Goal: Task Accomplishment & Management: Complete application form

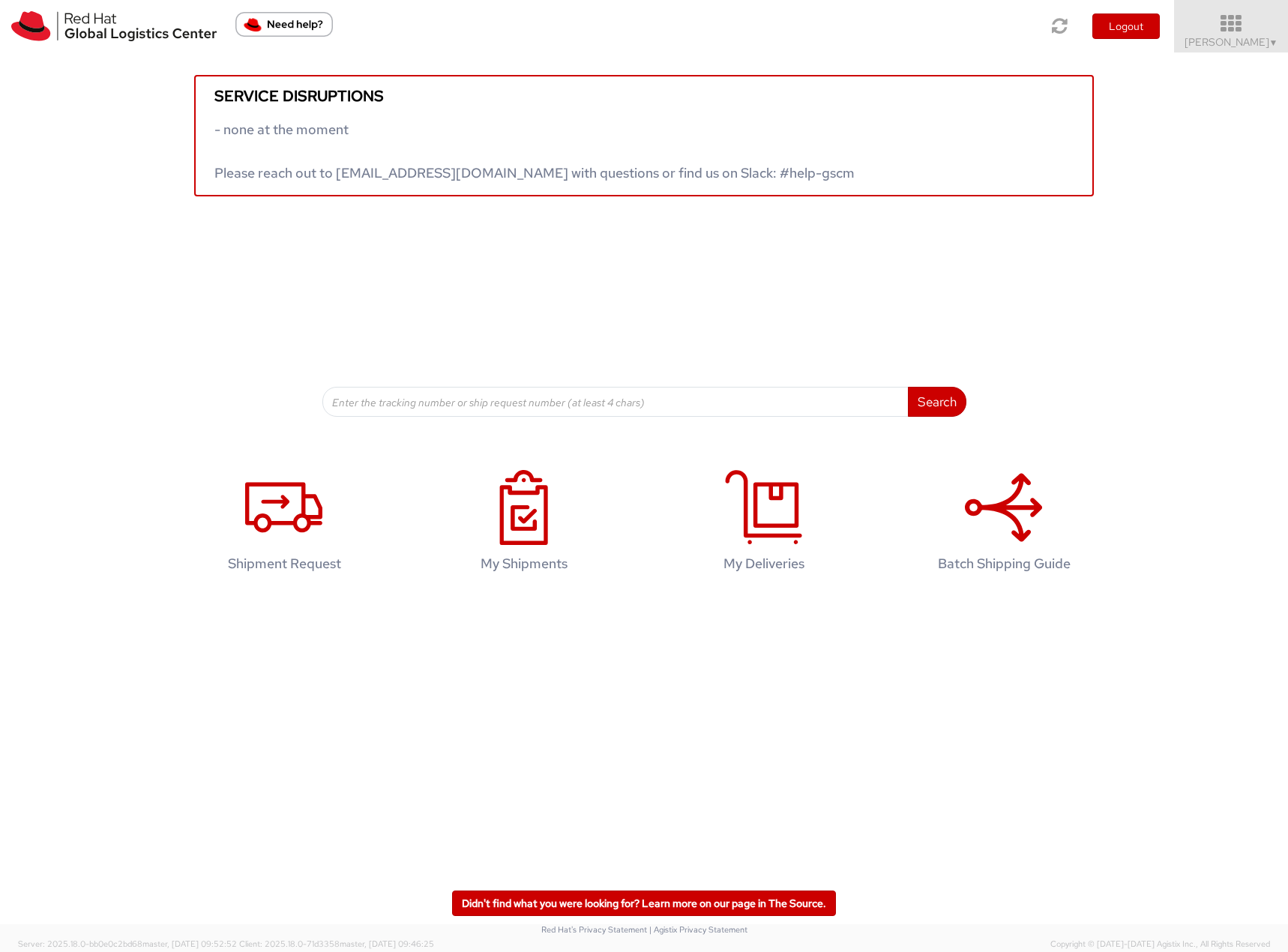
drag, startPoint x: 1230, startPoint y: 21, endPoint x: 1228, endPoint y: 30, distance: 9.2
click at [1228, 30] on icon at bounding box center [1231, 24] width 131 height 21
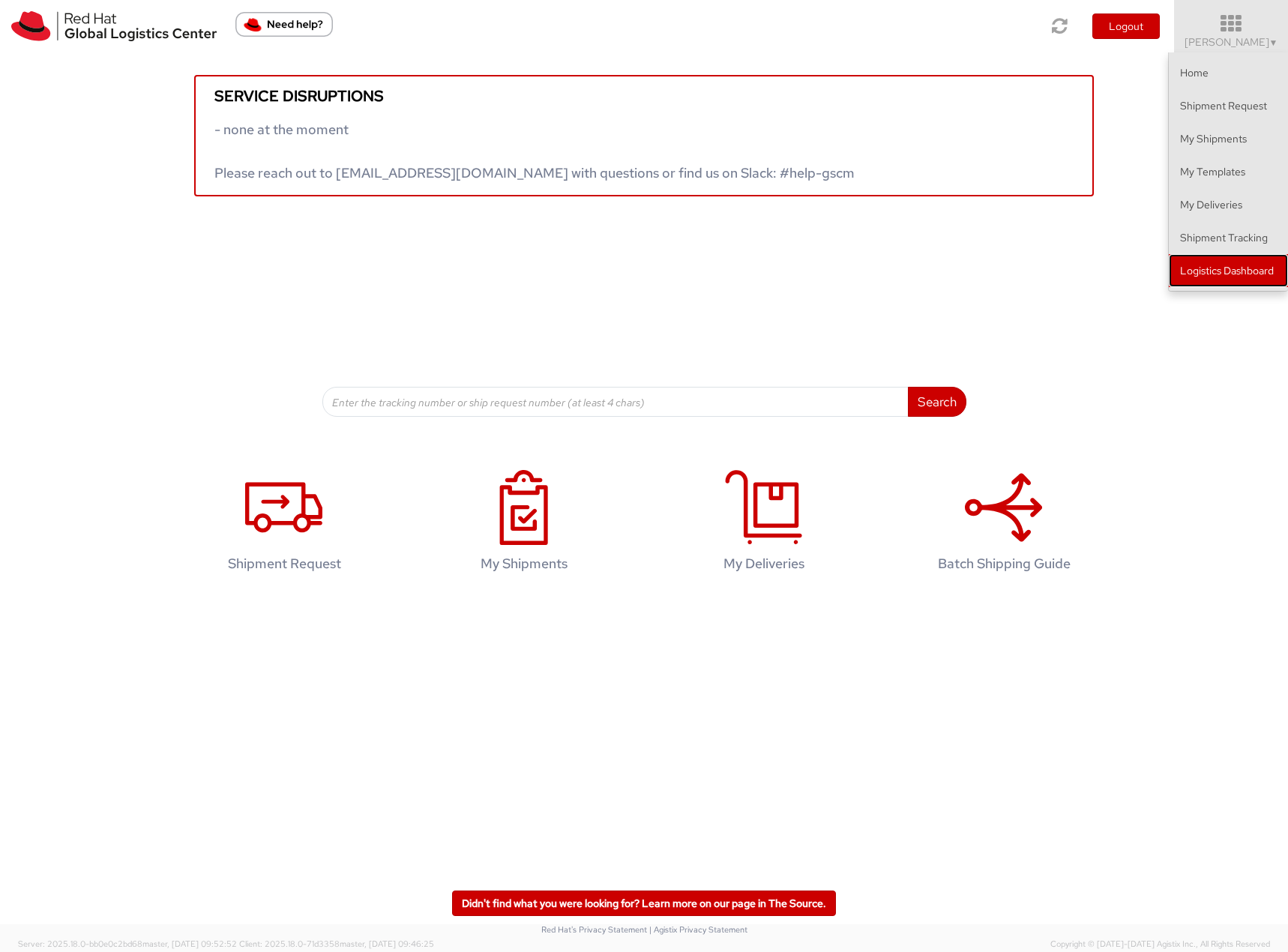
click at [1250, 267] on link "Logistics Dashboard" at bounding box center [1228, 270] width 119 height 33
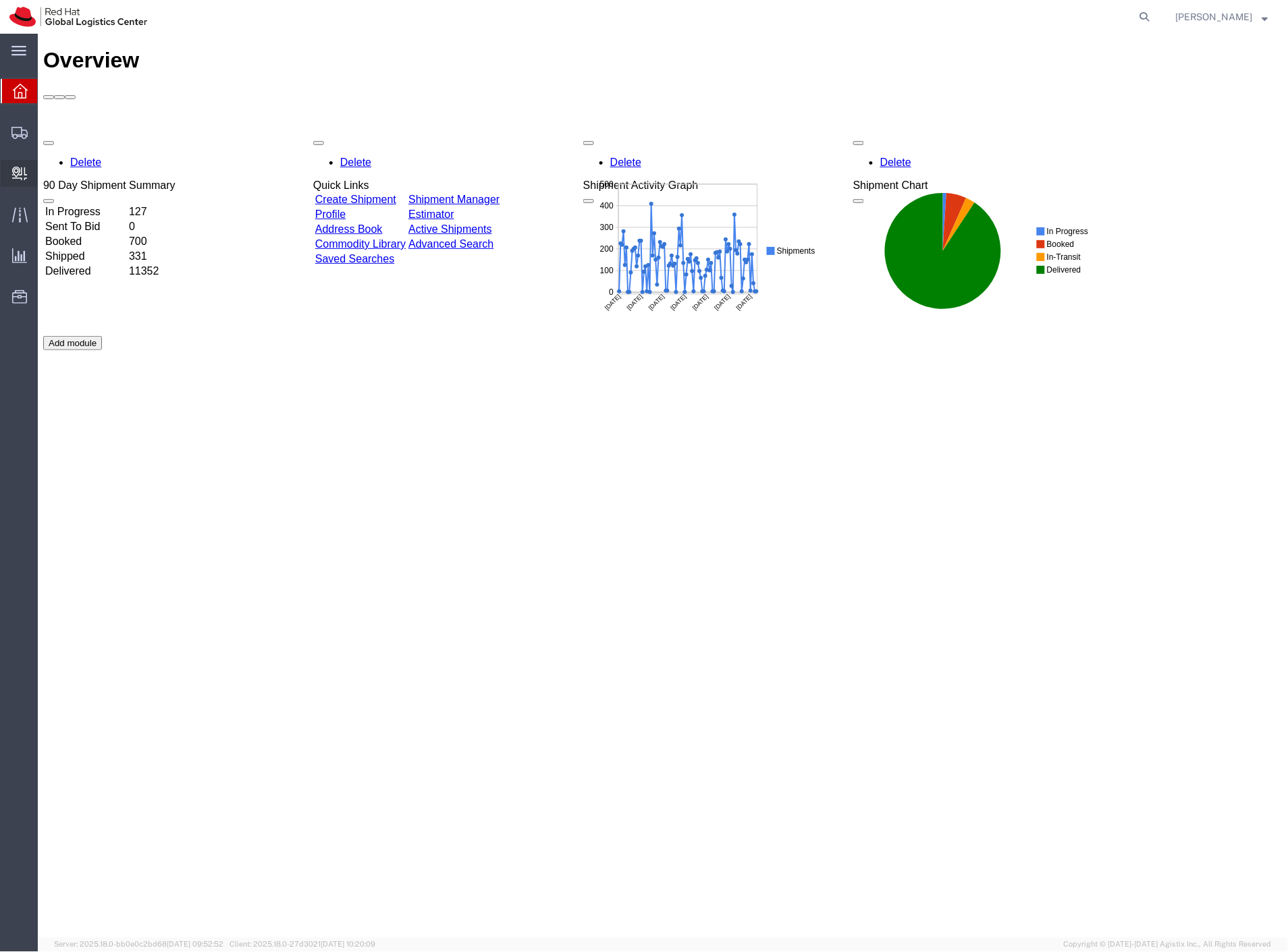
click at [0, 0] on span "Create Delivery" at bounding box center [0, 0] width 0 height 0
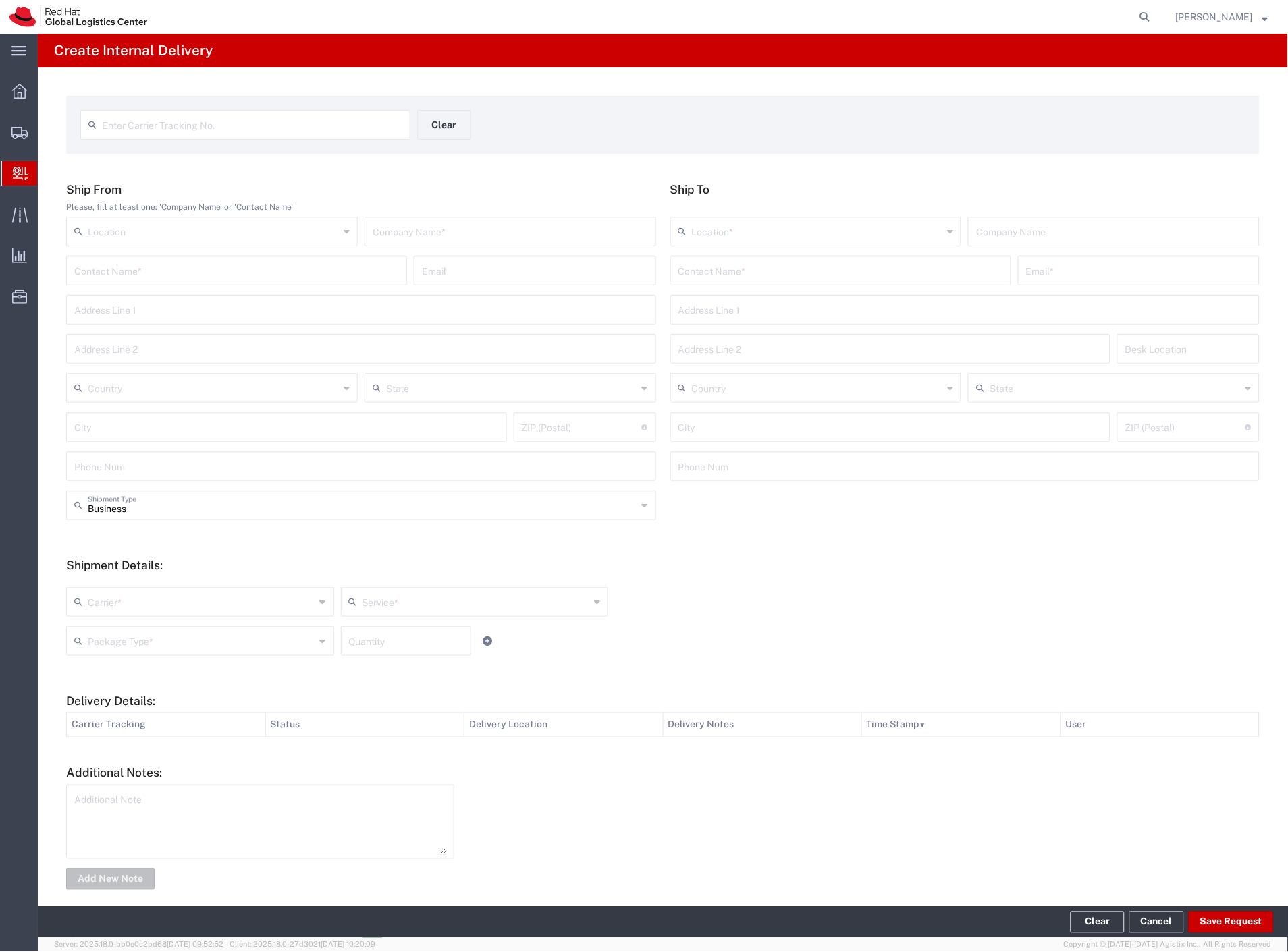
click at [436, 228] on input "text" at bounding box center [510, 230] width 275 height 24
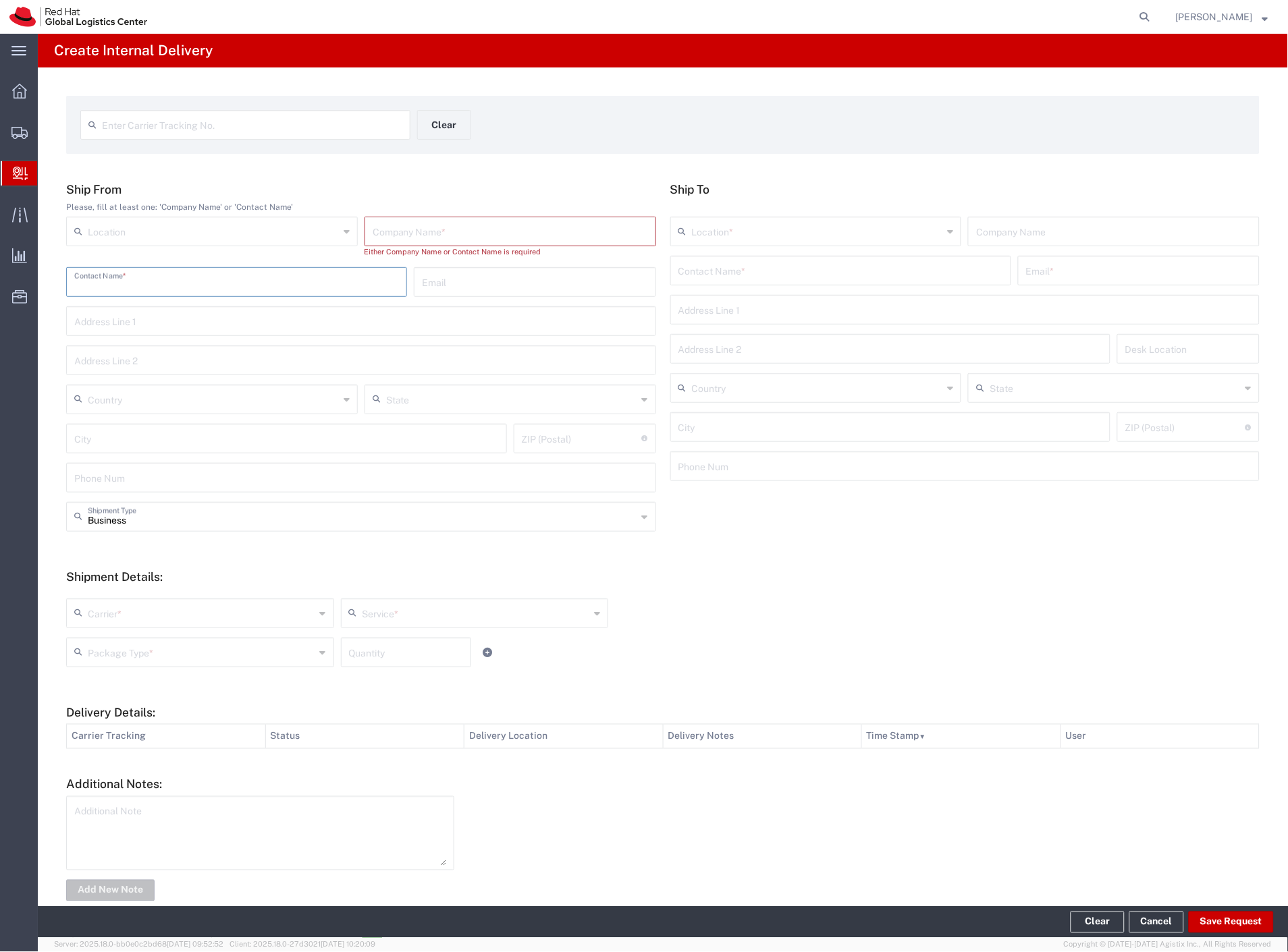
click at [333, 264] on div "Ship From Please, fill at least one: 'Company Name' or 'Contact Name' Location …" at bounding box center [361, 342] width 604 height 320
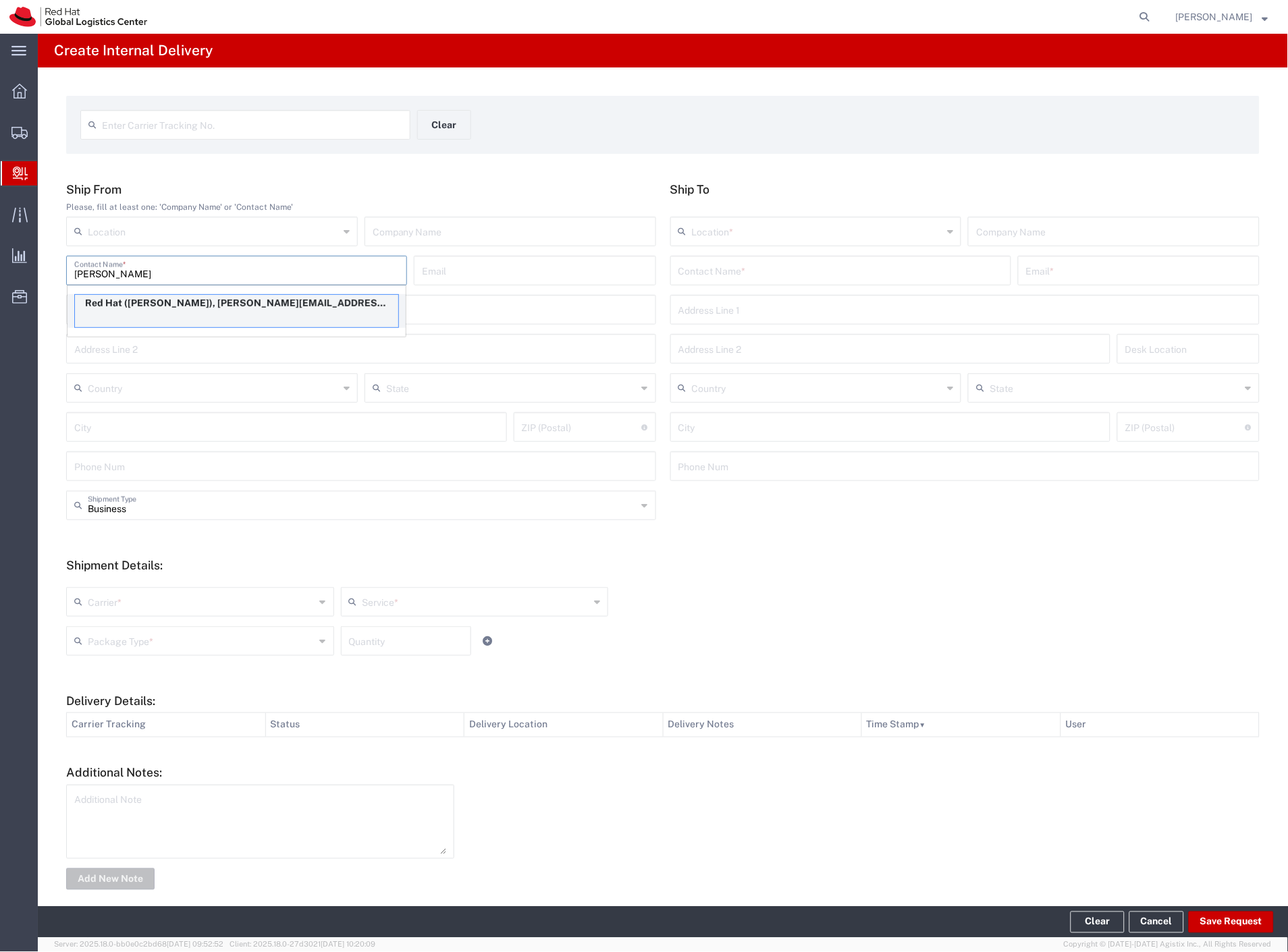
type input "[PERSON_NAME]"
click at [301, 306] on p "Red Hat ([PERSON_NAME]), [PERSON_NAME][EMAIL_ADDRESS][DOMAIN_NAME]" at bounding box center [236, 303] width 323 height 17
type input "RH - [GEOGRAPHIC_DATA] [GEOGRAPHIC_DATA] - C"
type input "Red Hat"
type input "[PERSON_NAME]"
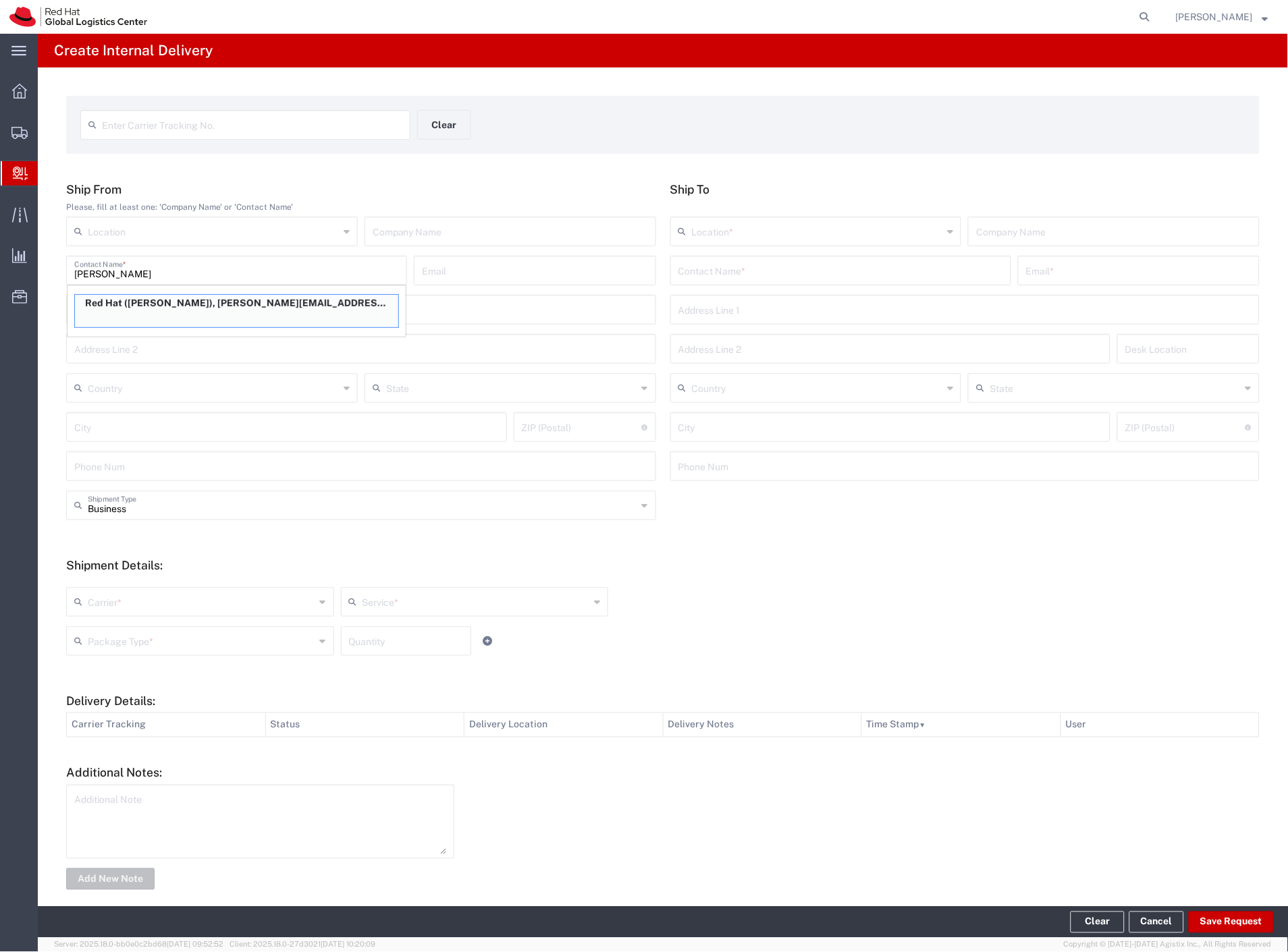
type input "[EMAIL_ADDRESS][DOMAIN_NAME]"
click at [793, 274] on input "text" at bounding box center [840, 270] width 324 height 24
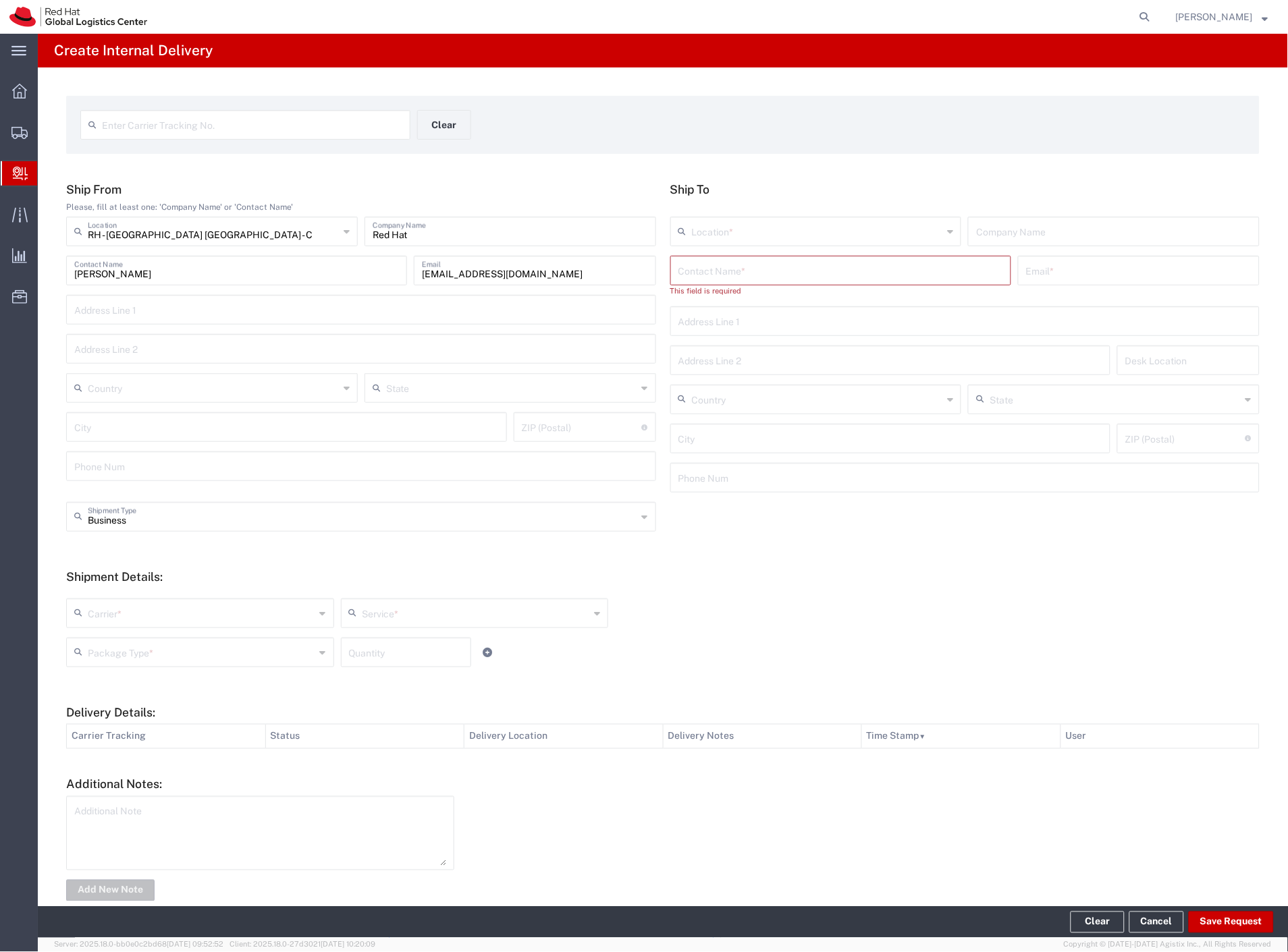
click at [737, 267] on input "text" at bounding box center [840, 270] width 324 height 24
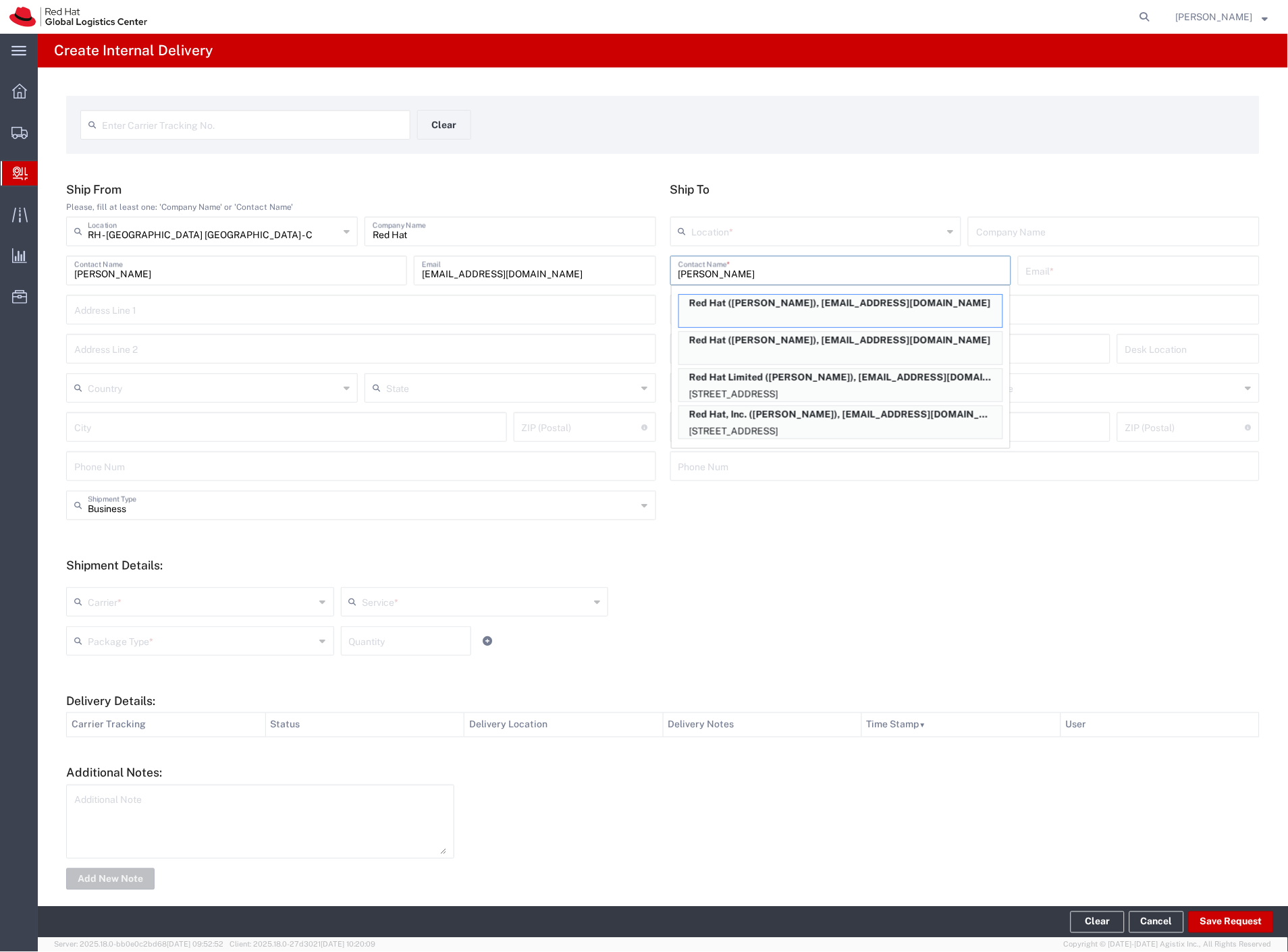
type input "[PERSON_NAME]"
drag, startPoint x: 737, startPoint y: 267, endPoint x: 796, endPoint y: 169, distance: 114.4
click at [796, 169] on div "Enter Carrier Tracking No. Clear Ship From Please, fill at least one: 'Company …" at bounding box center [662, 494] width 1250 height 853
click at [909, 319] on div "Red Hat ([PERSON_NAME]), [EMAIL_ADDRESS][DOMAIN_NAME]" at bounding box center [840, 311] width 324 height 34
type input "RH - [GEOGRAPHIC_DATA]"
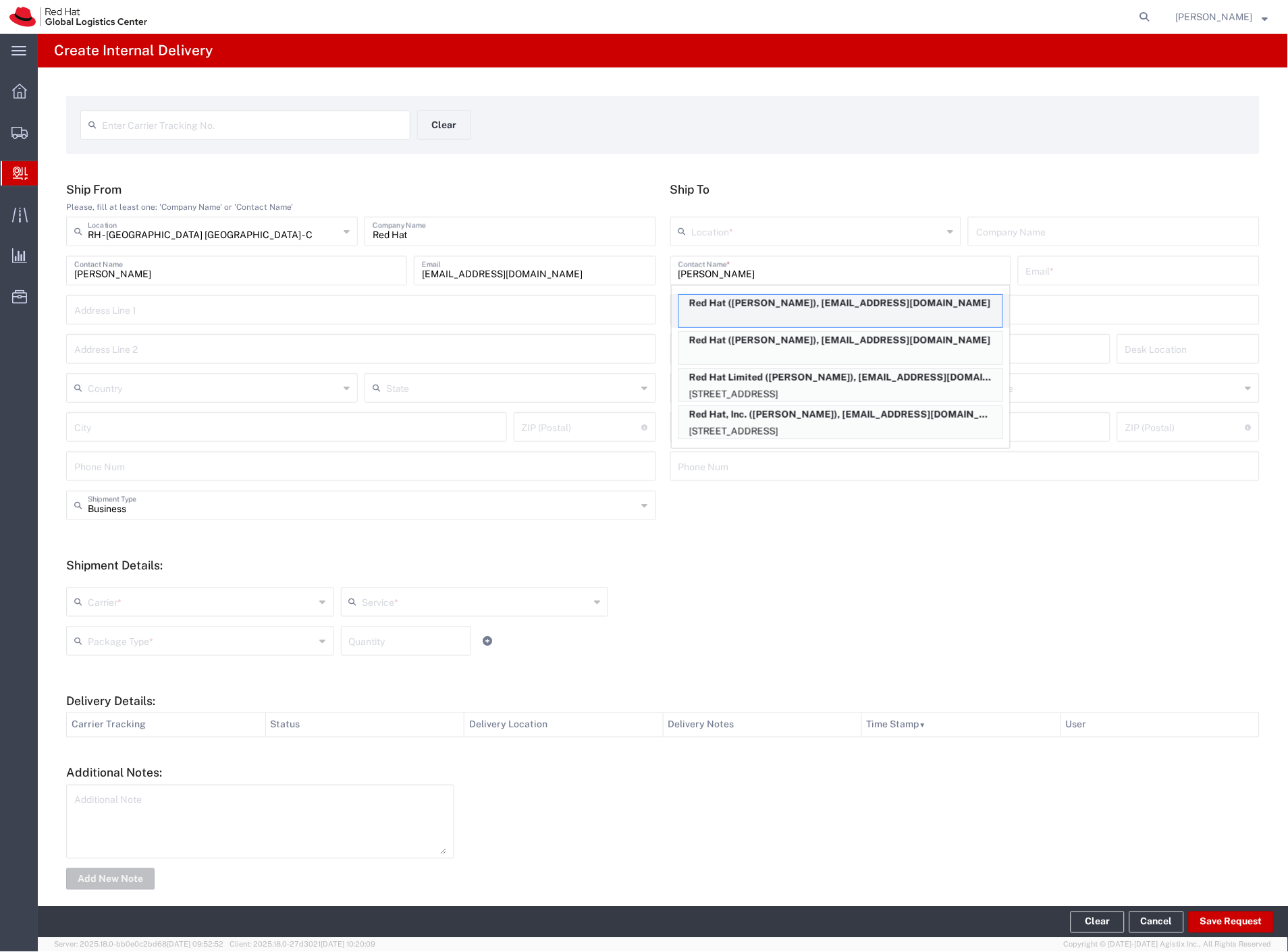
type input "Red Hat"
type input "[PERSON_NAME]"
type input "[EMAIL_ADDRESS][DOMAIN_NAME]"
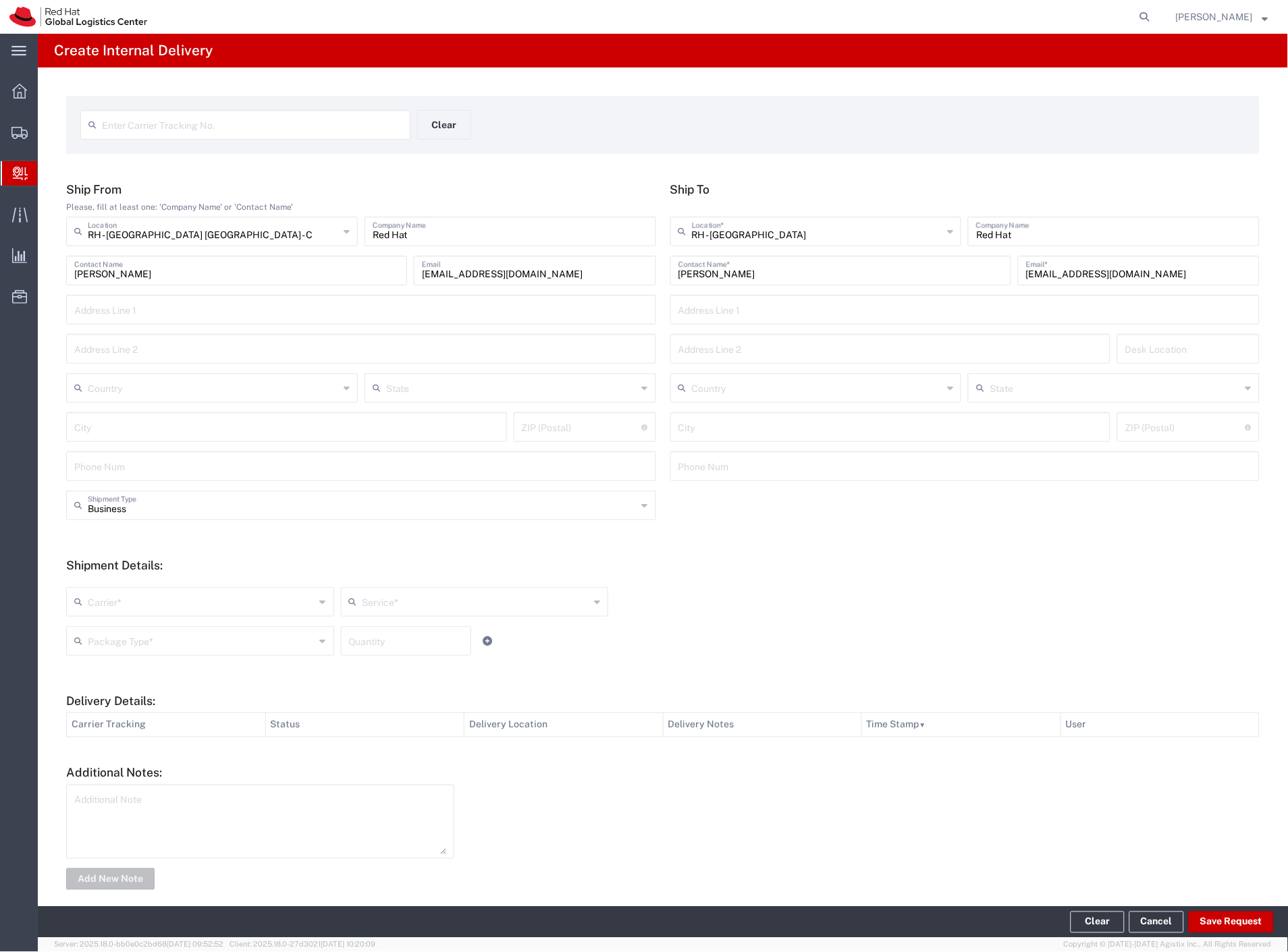
click at [830, 275] on input "[PERSON_NAME]" at bounding box center [840, 270] width 324 height 24
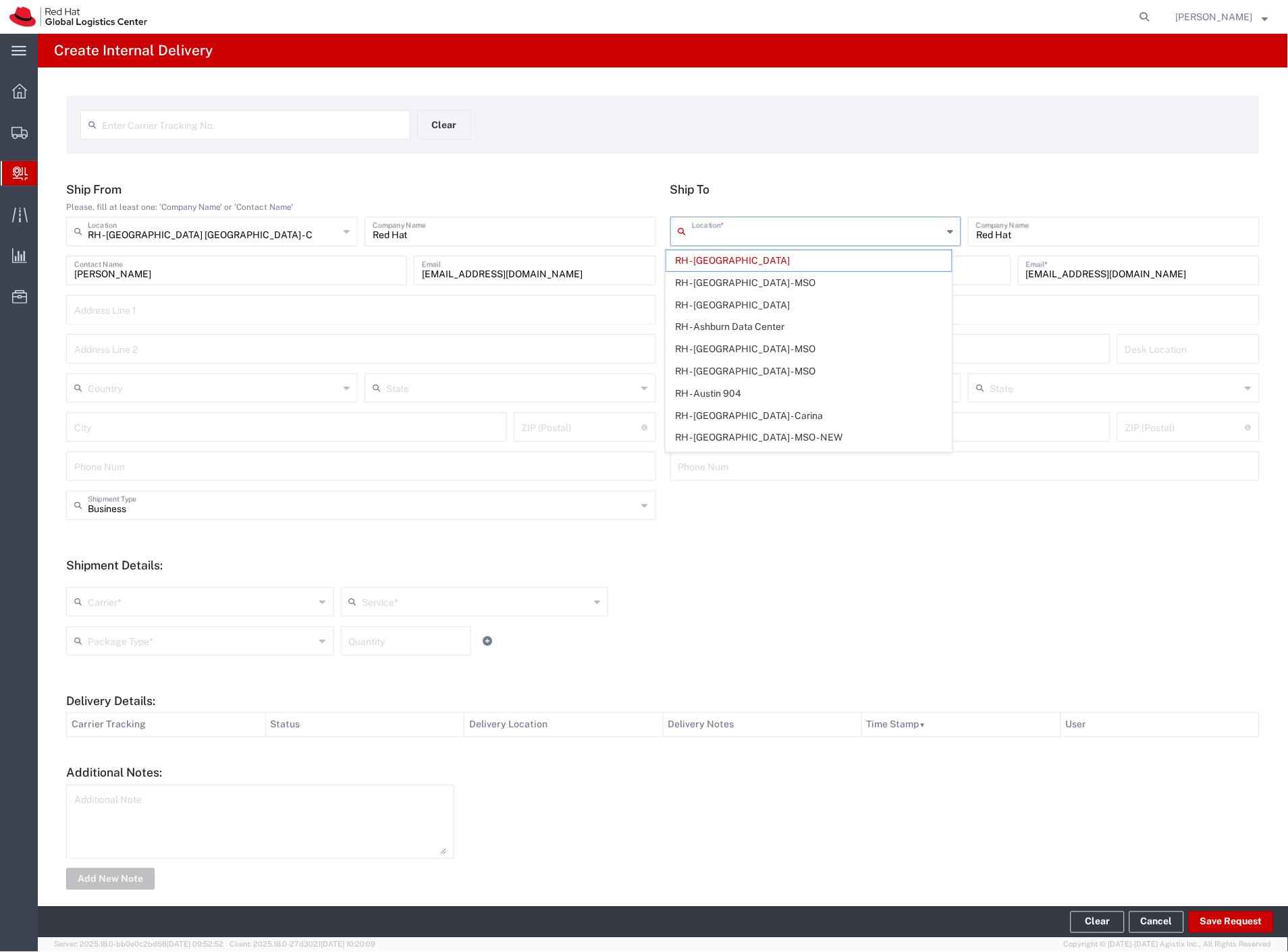
click at [818, 240] on input "text" at bounding box center [817, 230] width 251 height 24
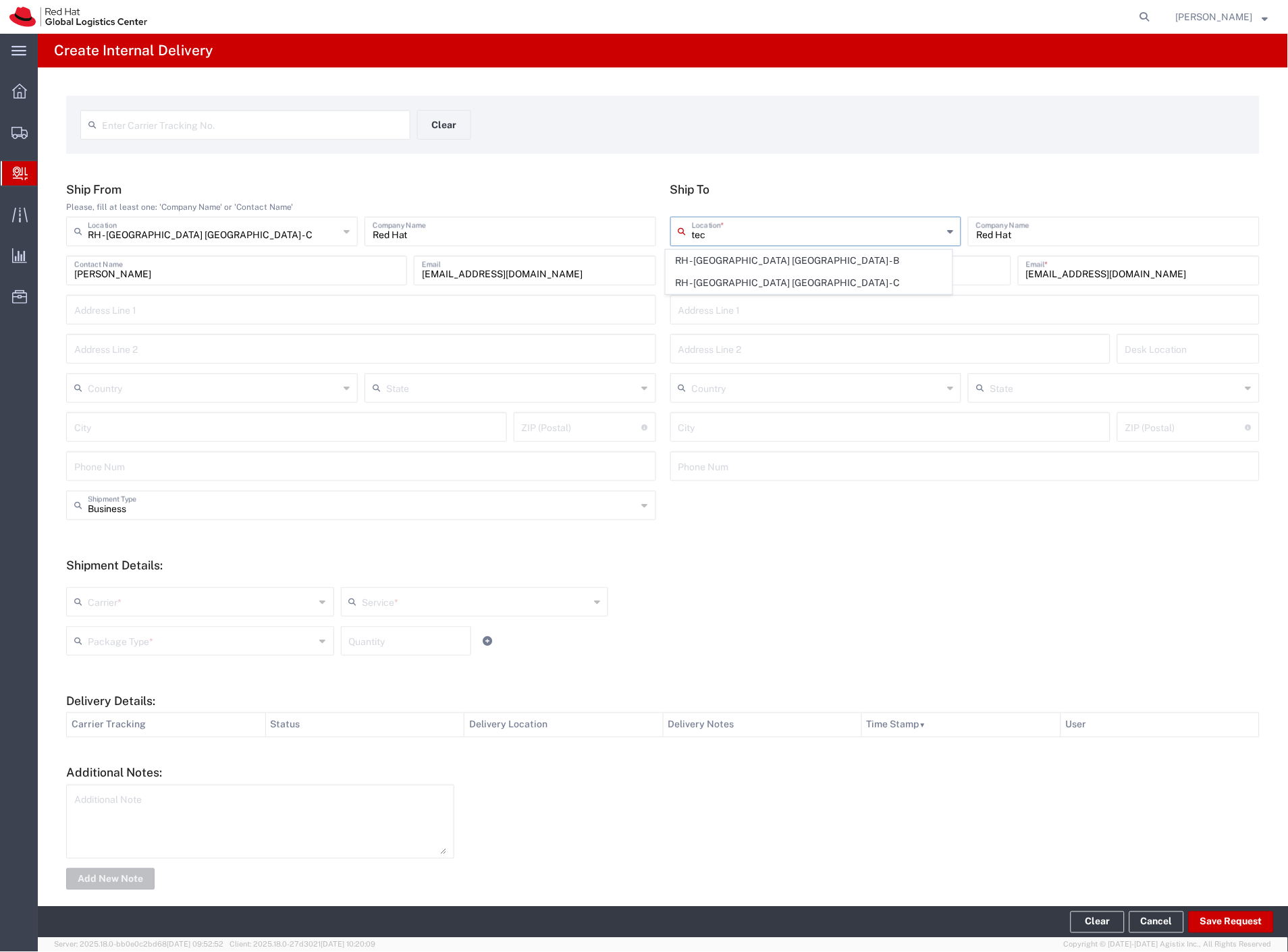
drag, startPoint x: 799, startPoint y: 286, endPoint x: 879, endPoint y: 417, distance: 153.5
click at [799, 286] on span "RH - [GEOGRAPHIC_DATA] [GEOGRAPHIC_DATA] - C" at bounding box center [809, 283] width 286 height 21
type input "RH - [GEOGRAPHIC_DATA] [GEOGRAPHIC_DATA] - C"
type input "Red Hat Czech s.r.o."
type input "Purkynova 665/115"
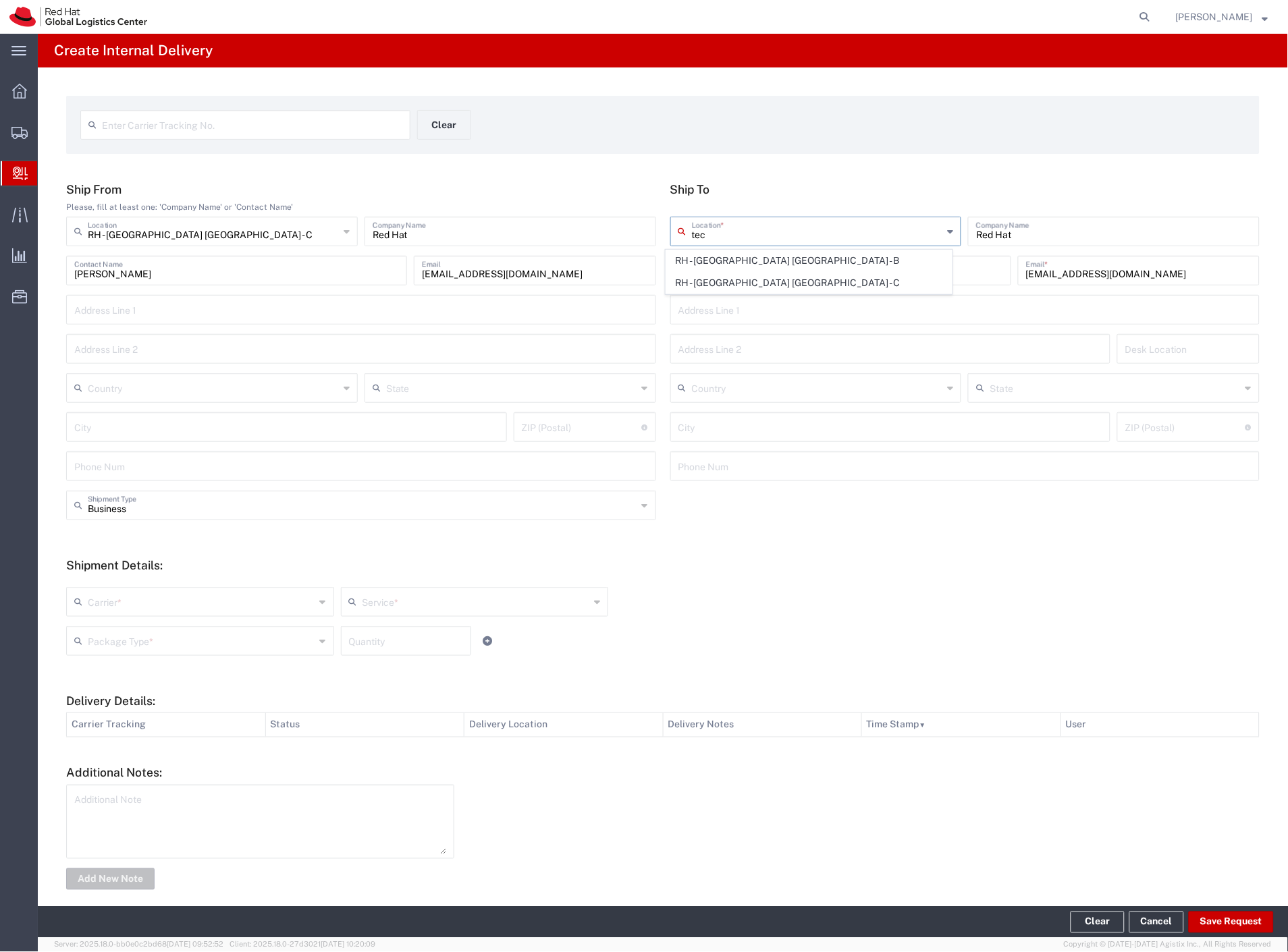
type input "Czechia"
type input "[GEOGRAPHIC_DATA]"
type input "621 00"
type input "420 532 294 555"
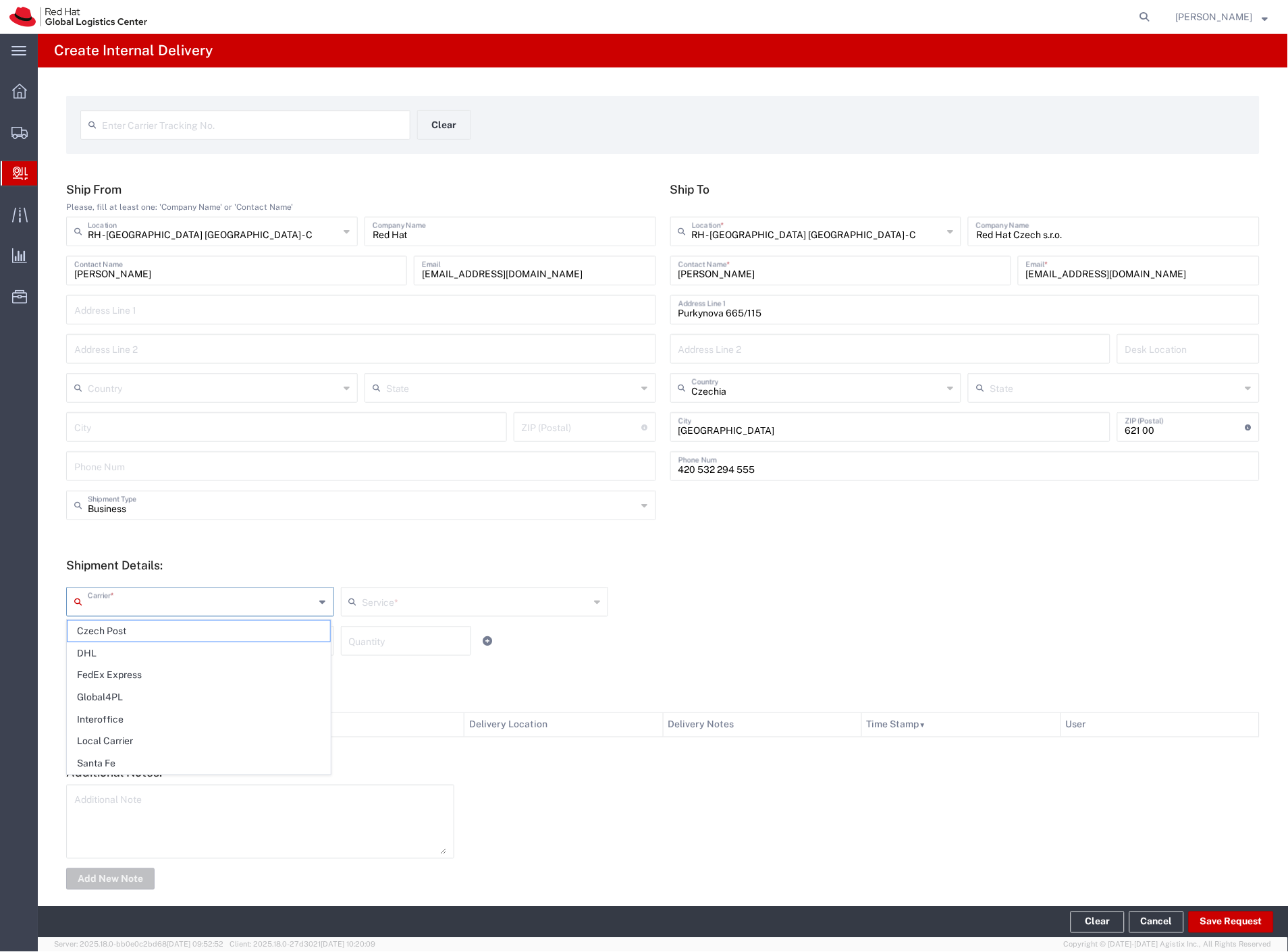
drag, startPoint x: 190, startPoint y: 608, endPoint x: 171, endPoint y: 649, distance: 45.2
click at [190, 609] on input "text" at bounding box center [202, 600] width 228 height 24
click at [157, 724] on span "Interoffice" at bounding box center [199, 719] width 262 height 21
type input "Interoffice"
type input "IO_Ground"
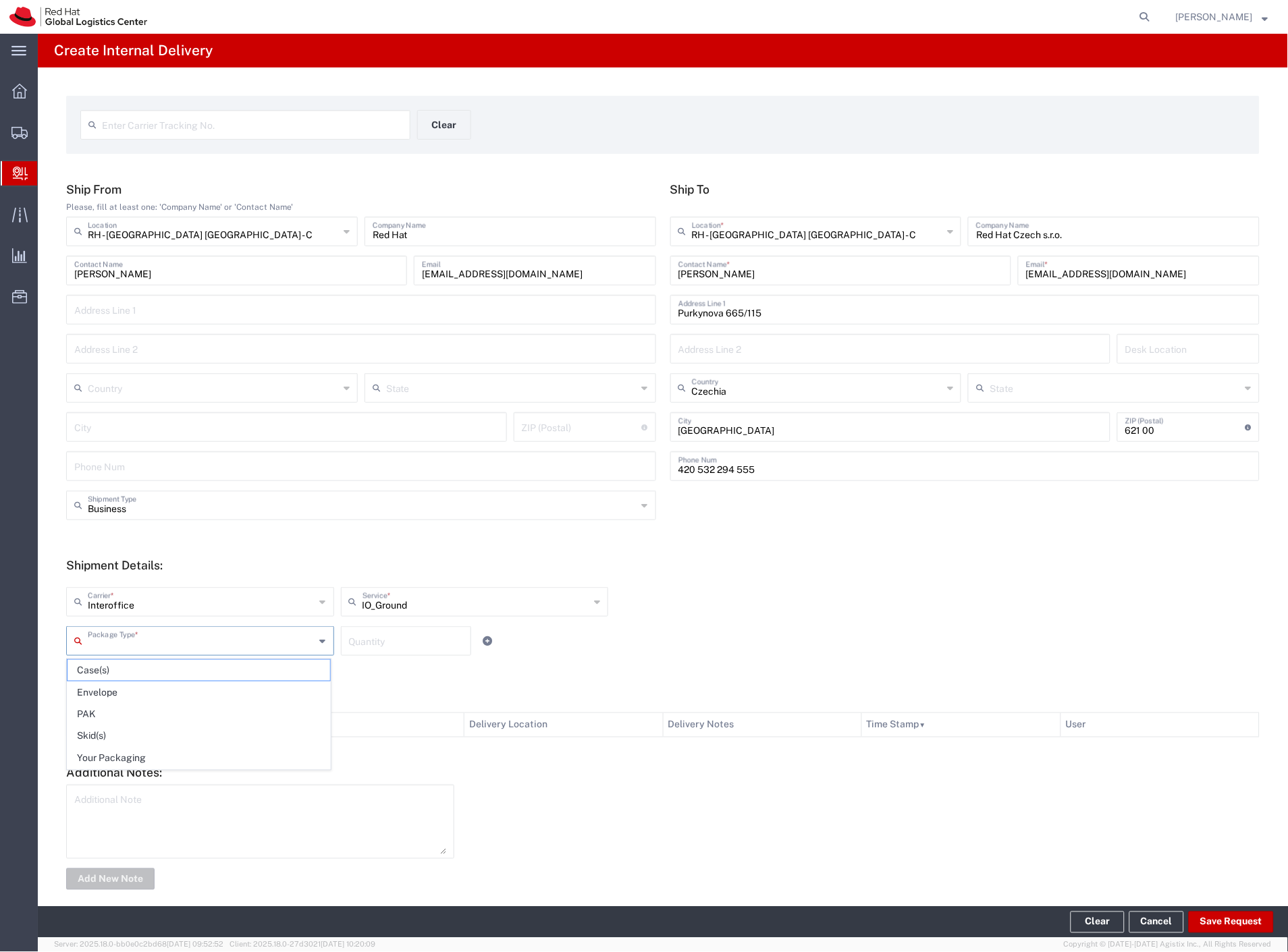
drag, startPoint x: 154, startPoint y: 641, endPoint x: 150, endPoint y: 731, distance: 90.1
click at [153, 643] on input "text" at bounding box center [202, 640] width 228 height 24
click at [147, 752] on span "Your Packaging" at bounding box center [199, 758] width 262 height 21
type input "Your Packaging"
click at [1217, 909] on footer "Clear Cancel Save Request" at bounding box center [662, 922] width 1250 height 31
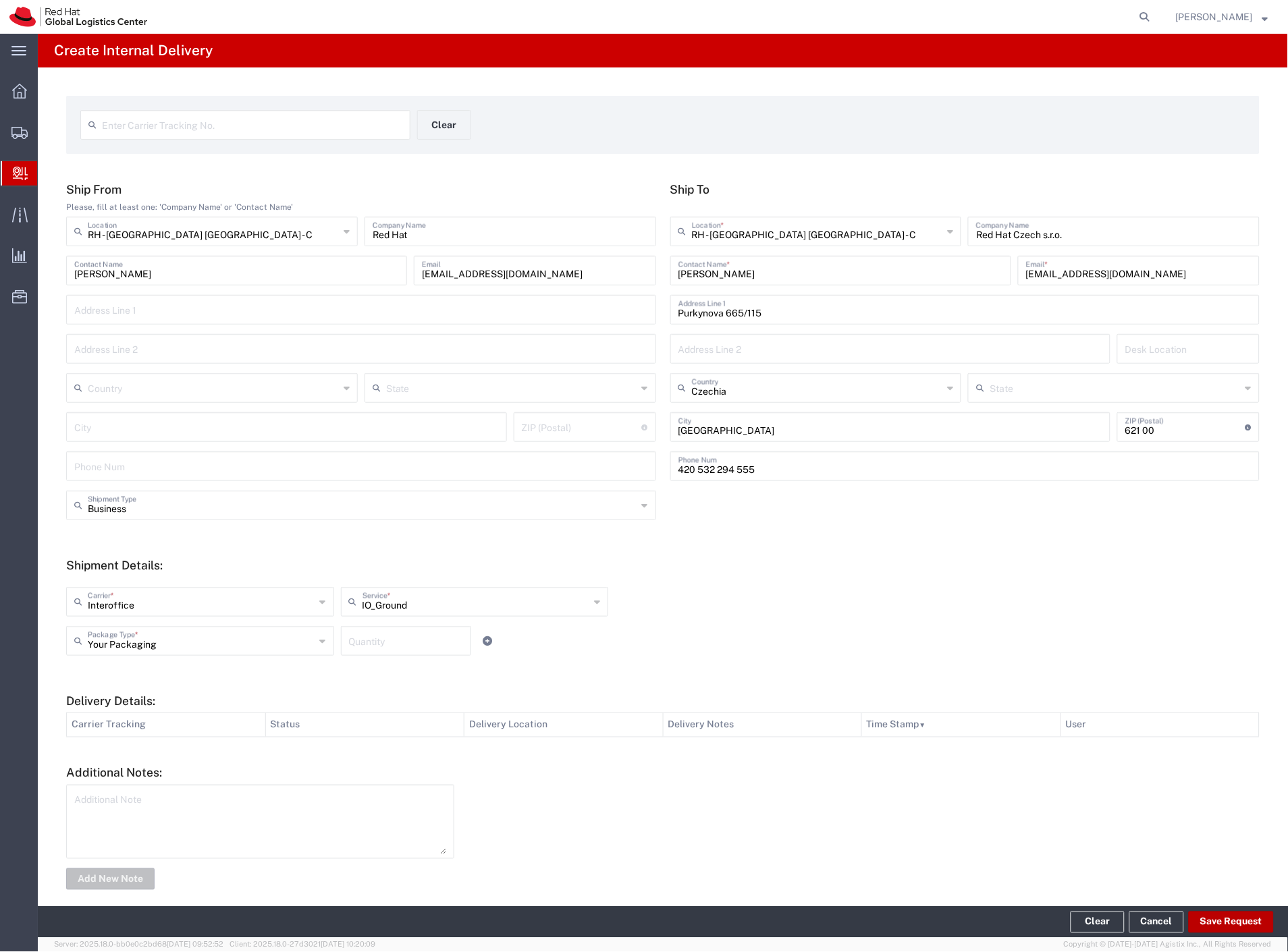
click at [1225, 927] on button "Save Request" at bounding box center [1231, 922] width 85 height 22
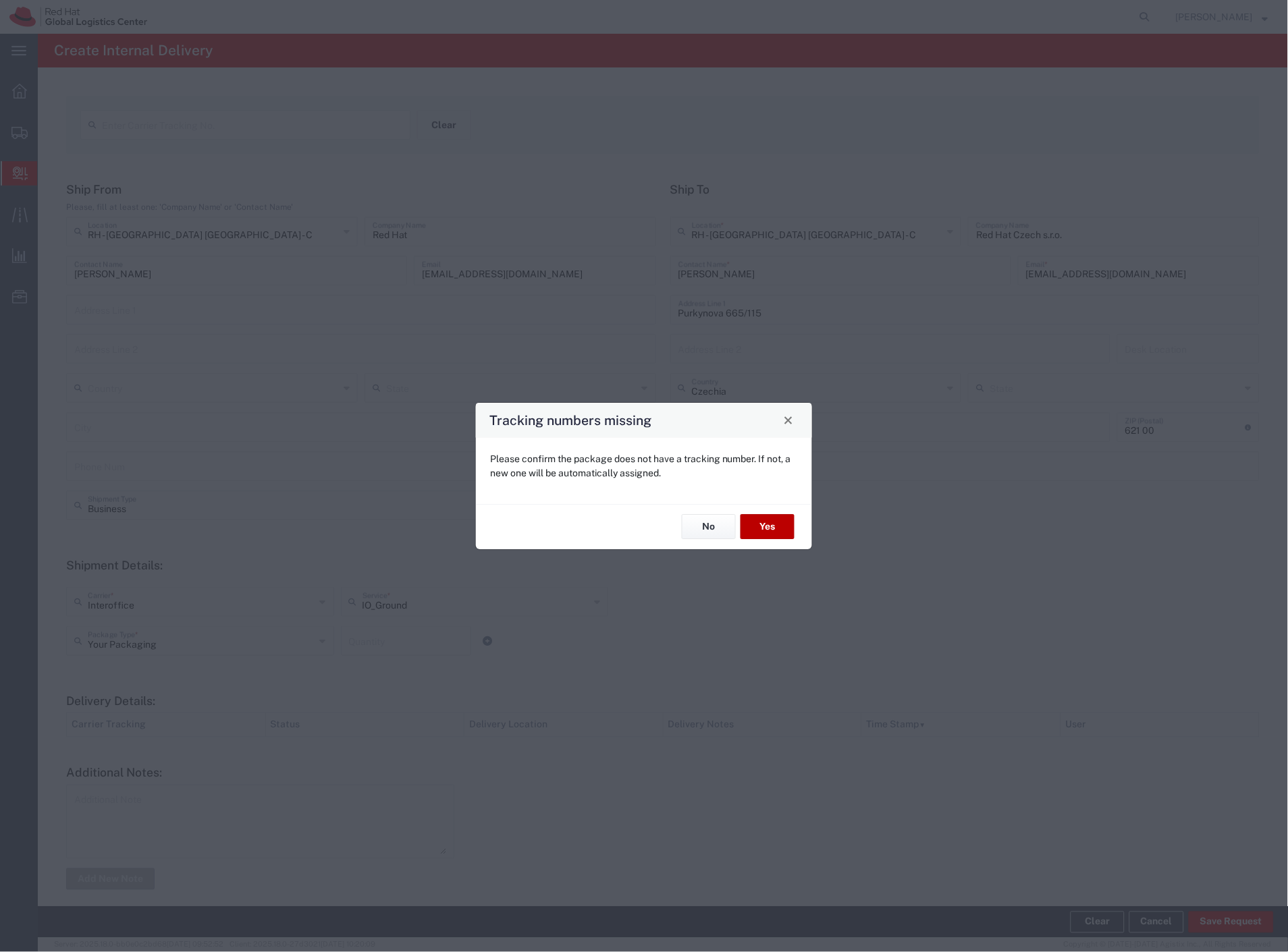
click at [781, 535] on button "Yes" at bounding box center [767, 527] width 54 height 25
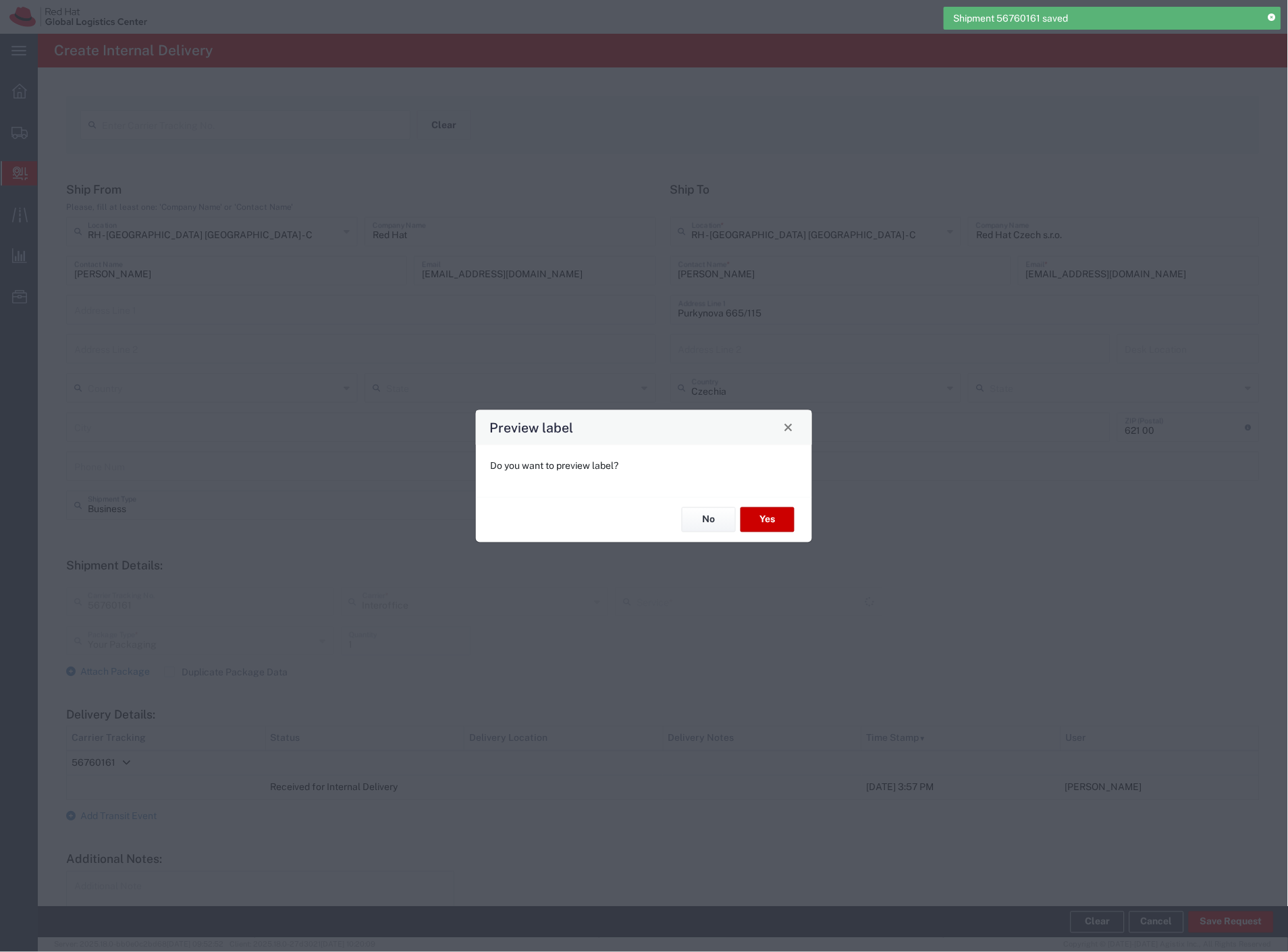
type input "IO_Ground"
click at [757, 518] on button "Yes" at bounding box center [767, 520] width 54 height 25
